Goal: Task Accomplishment & Management: Manage account settings

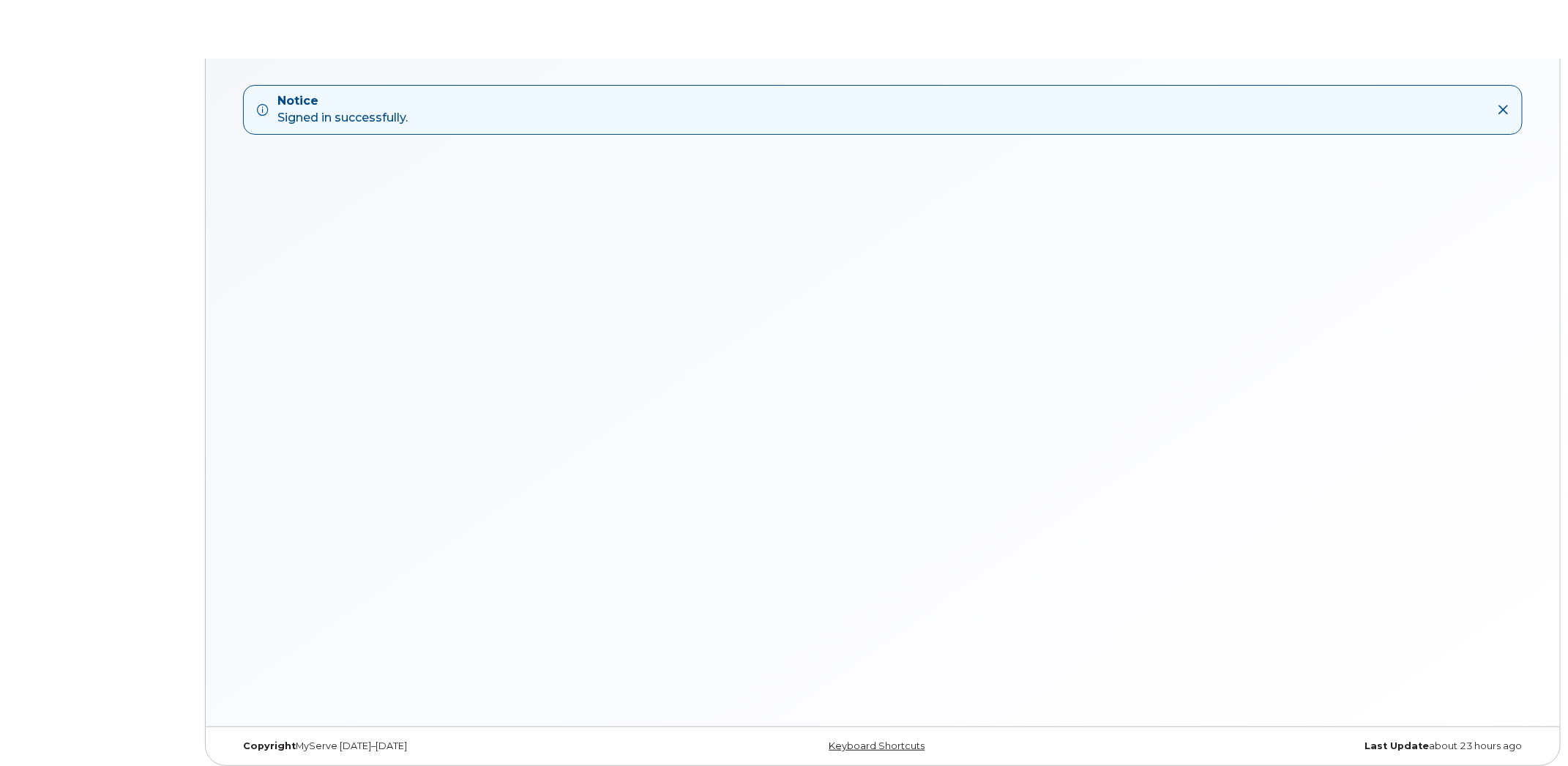
click at [1507, 110] on icon at bounding box center [1503, 110] width 11 height 11
